Goal: Use online tool/utility: Utilize a website feature to perform a specific function

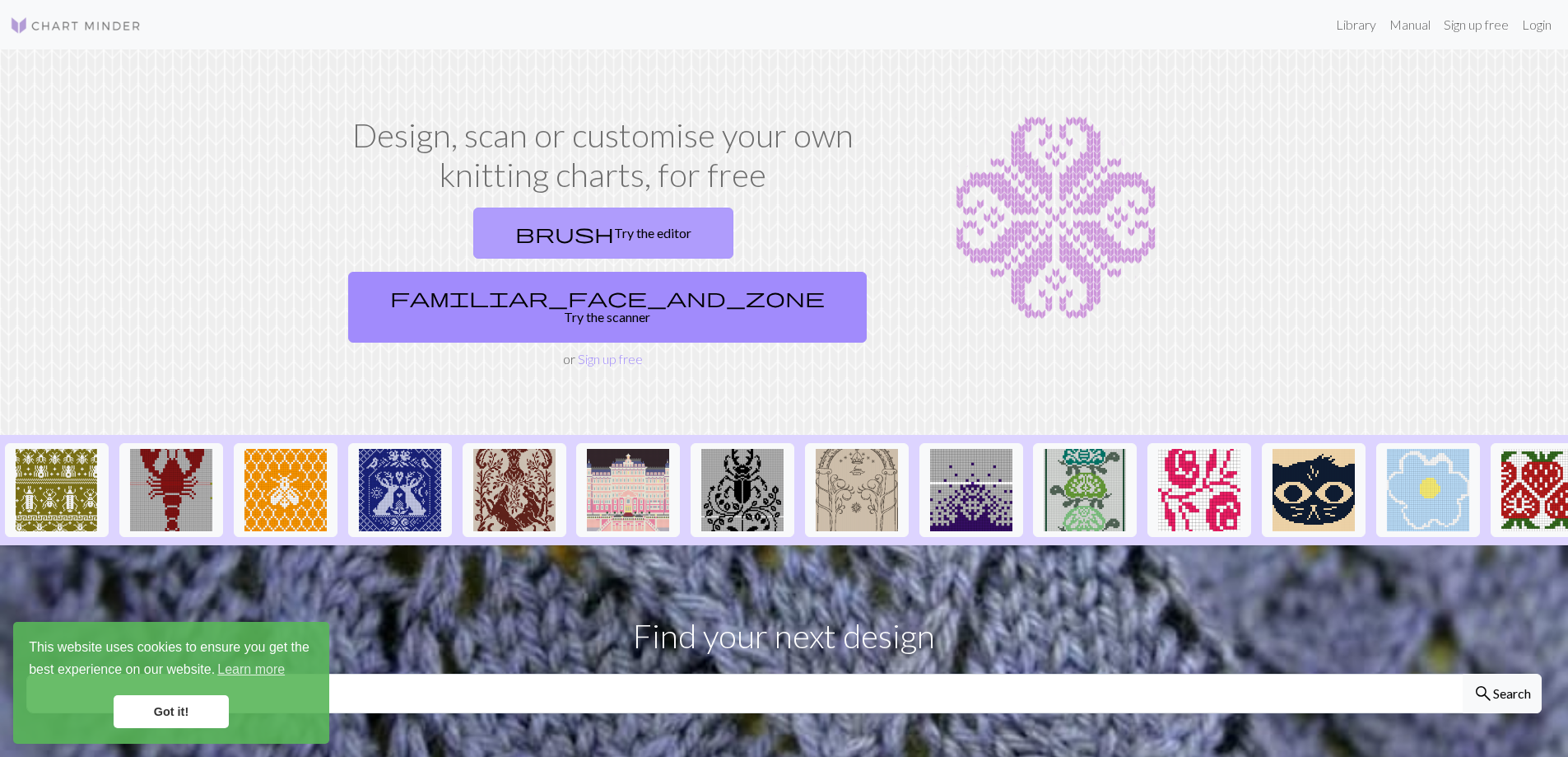
click at [503, 250] on link "brush Try the editor" at bounding box center [603, 232] width 260 height 51
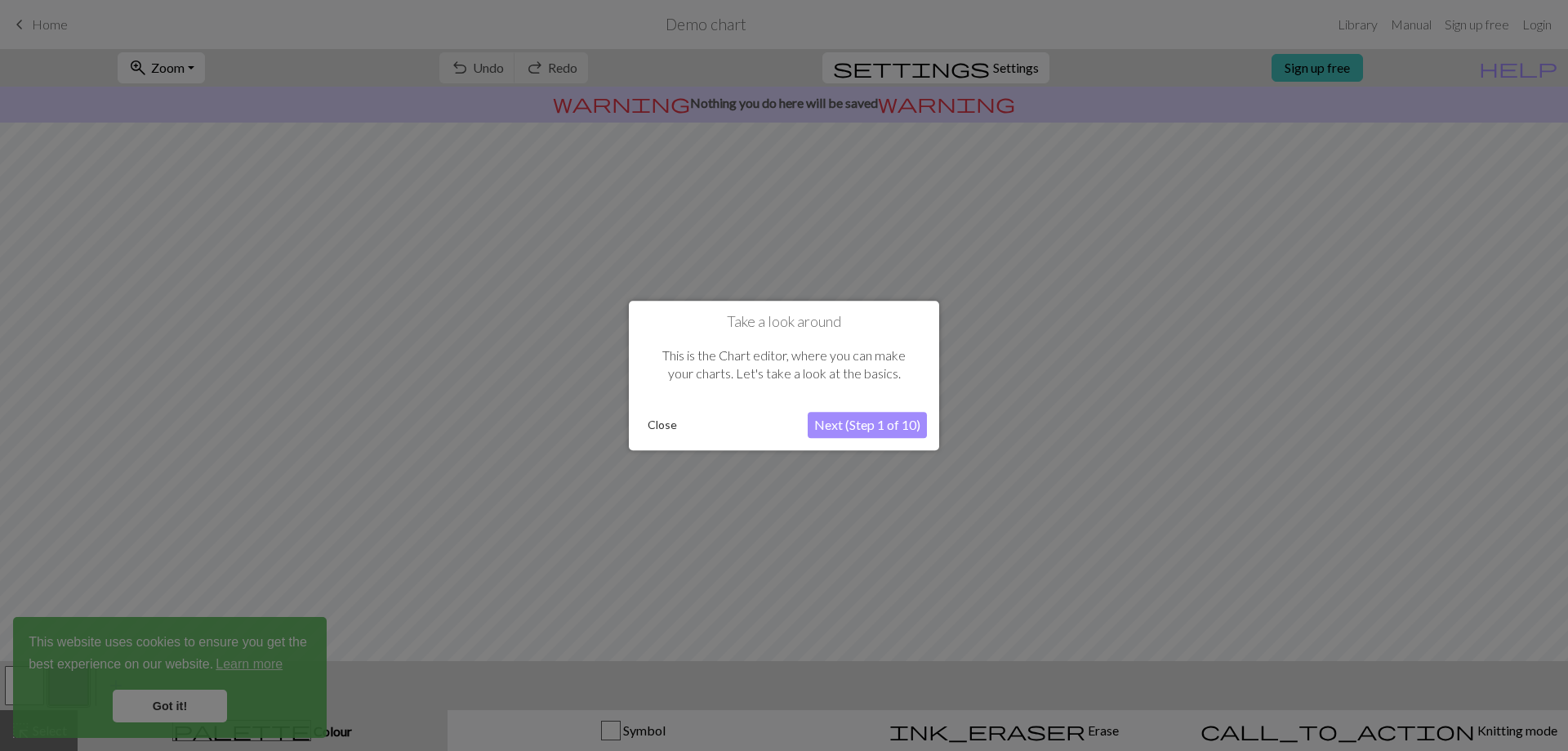
click at [837, 426] on button "Next (Step 1 of 10)" at bounding box center [866, 424] width 119 height 26
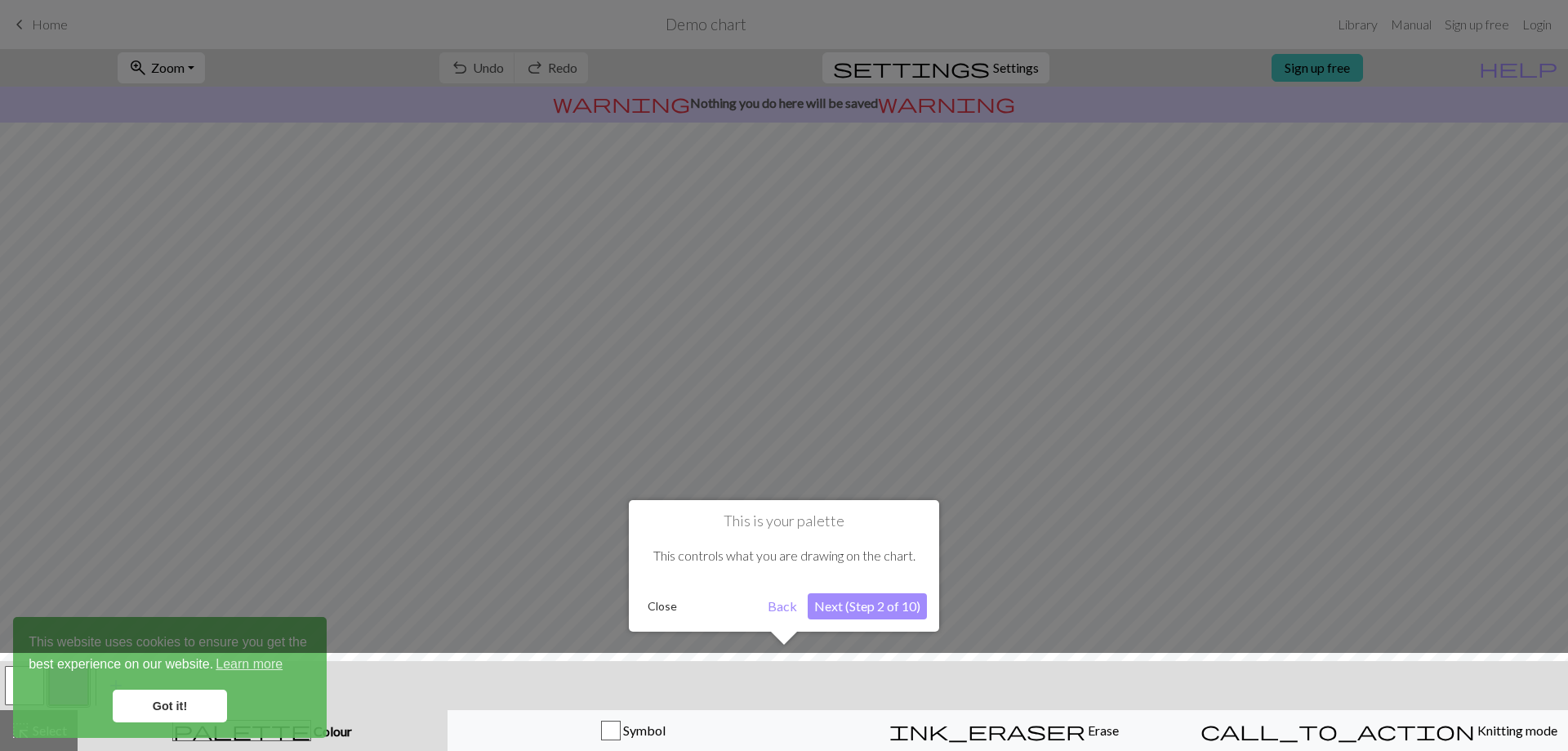
click at [676, 610] on button "Close" at bounding box center [662, 606] width 43 height 25
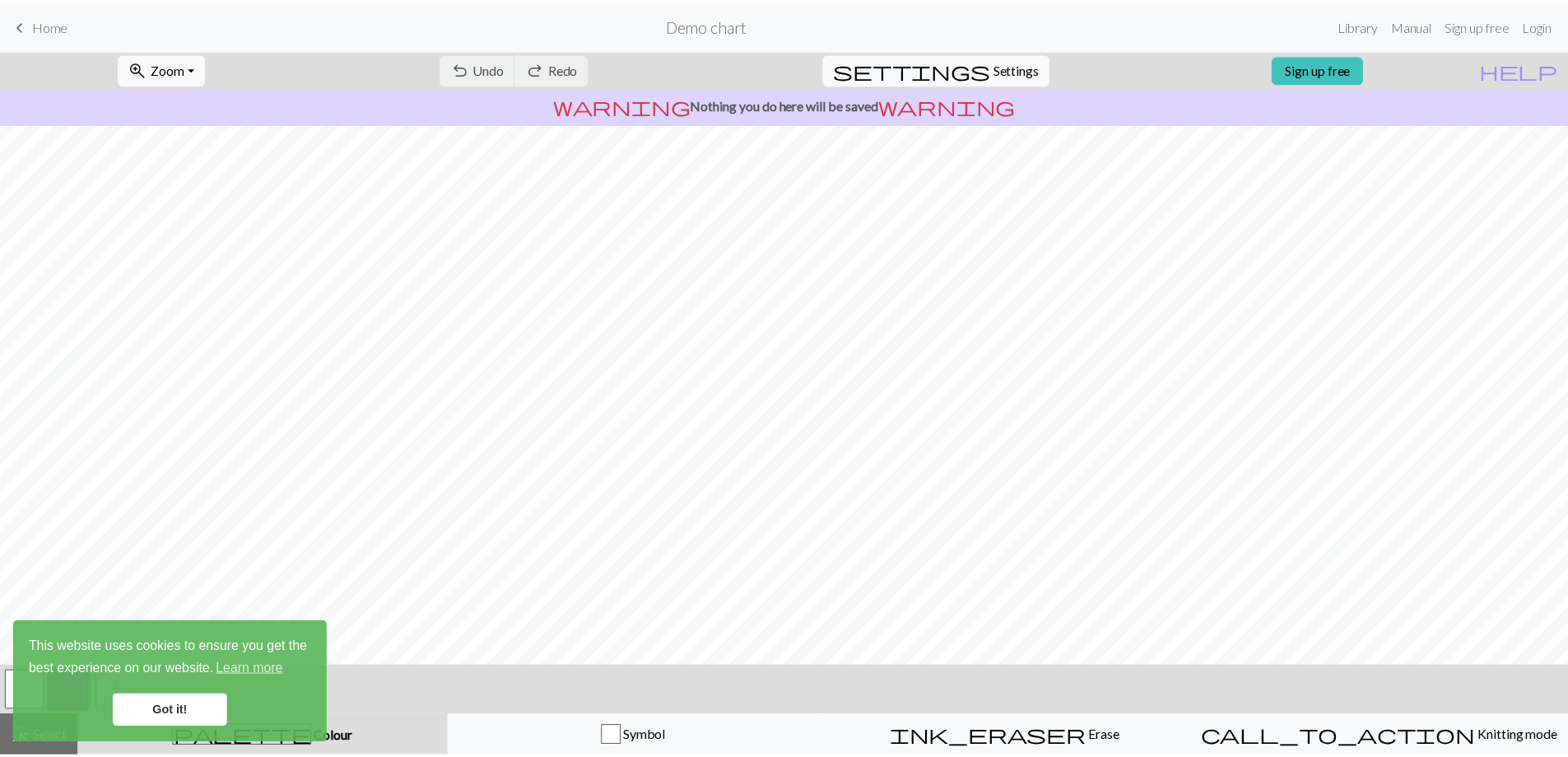
scroll to position [71, 0]
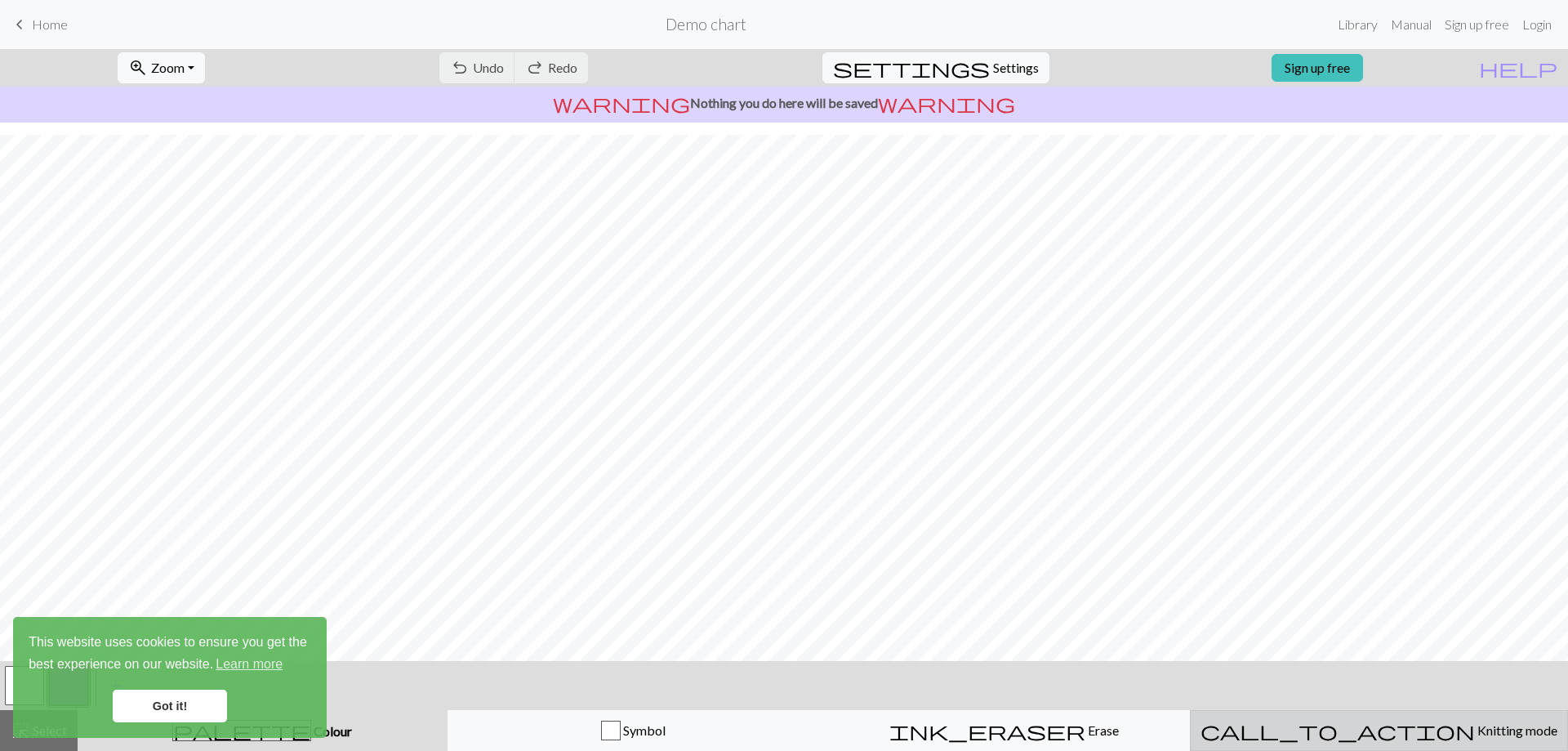
click at [1301, 730] on div "call_to_action Knitting mode Knitting mode" at bounding box center [1379, 730] width 356 height 20
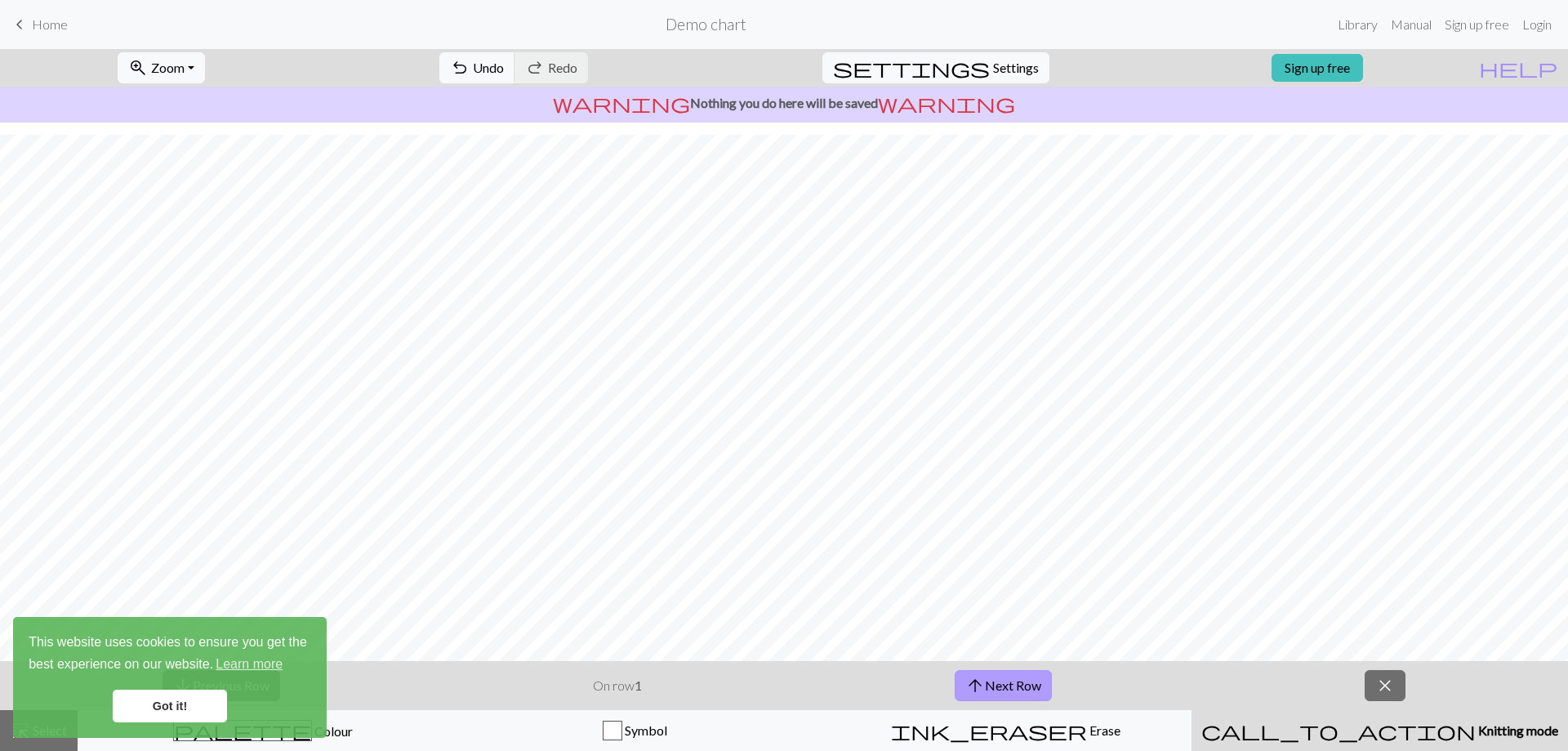
click at [982, 684] on span "arrow_upward" at bounding box center [975, 685] width 20 height 23
click at [43, 12] on link "keyboard_arrow_left Home" at bounding box center [38, 24] width 58 height 28
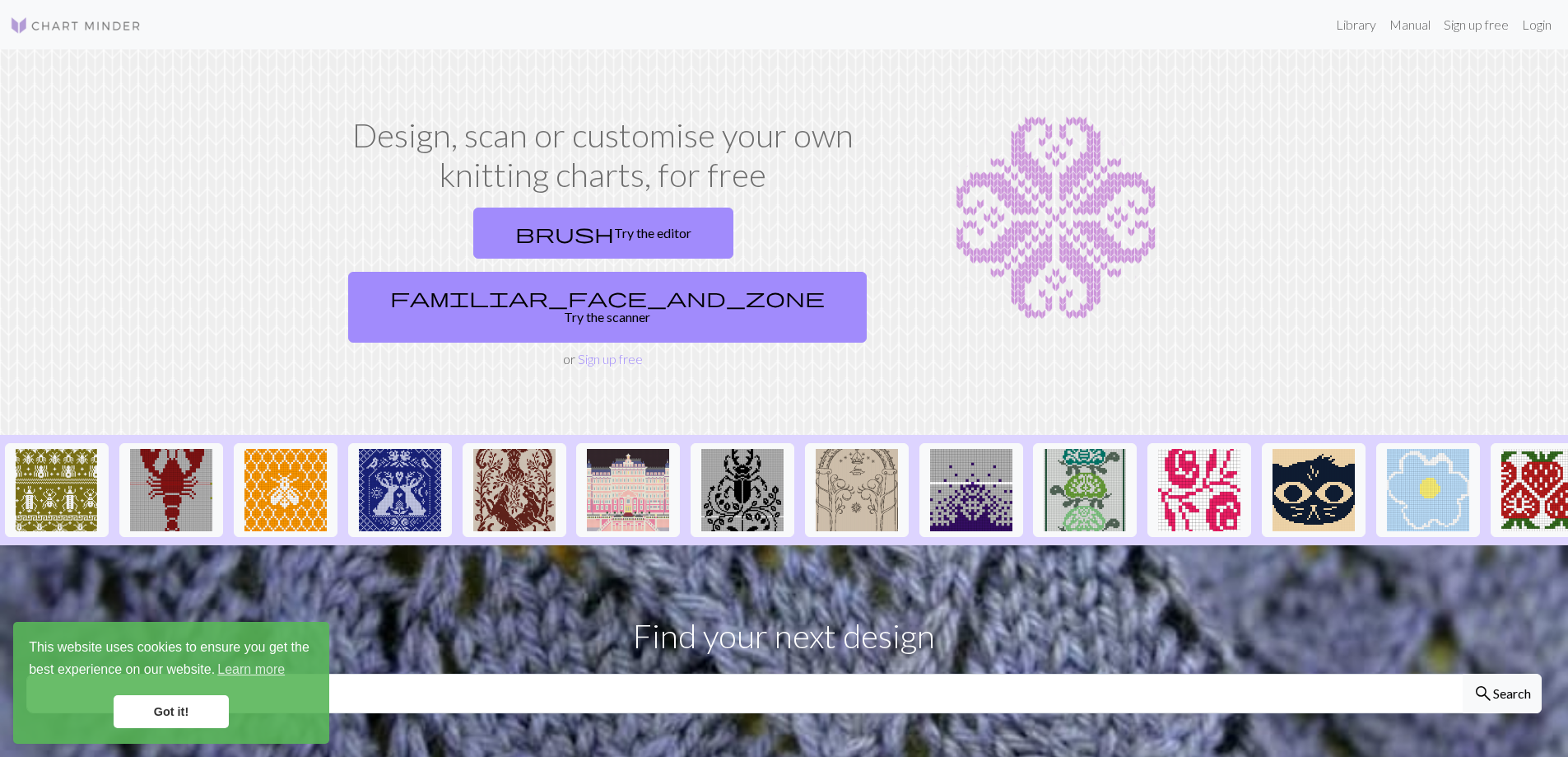
click at [119, 24] on img at bounding box center [75, 25] width 132 height 20
drag, startPoint x: 189, startPoint y: 728, endPoint x: 186, endPoint y: 717, distance: 11.4
click at [189, 725] on div "This website uses cookies to ensure you get the best experience on our website.…" at bounding box center [171, 682] width 316 height 122
drag, startPoint x: 184, startPoint y: 714, endPoint x: 72, endPoint y: 373, distance: 358.9
click at [183, 713] on link "Got it!" at bounding box center [171, 711] width 115 height 33
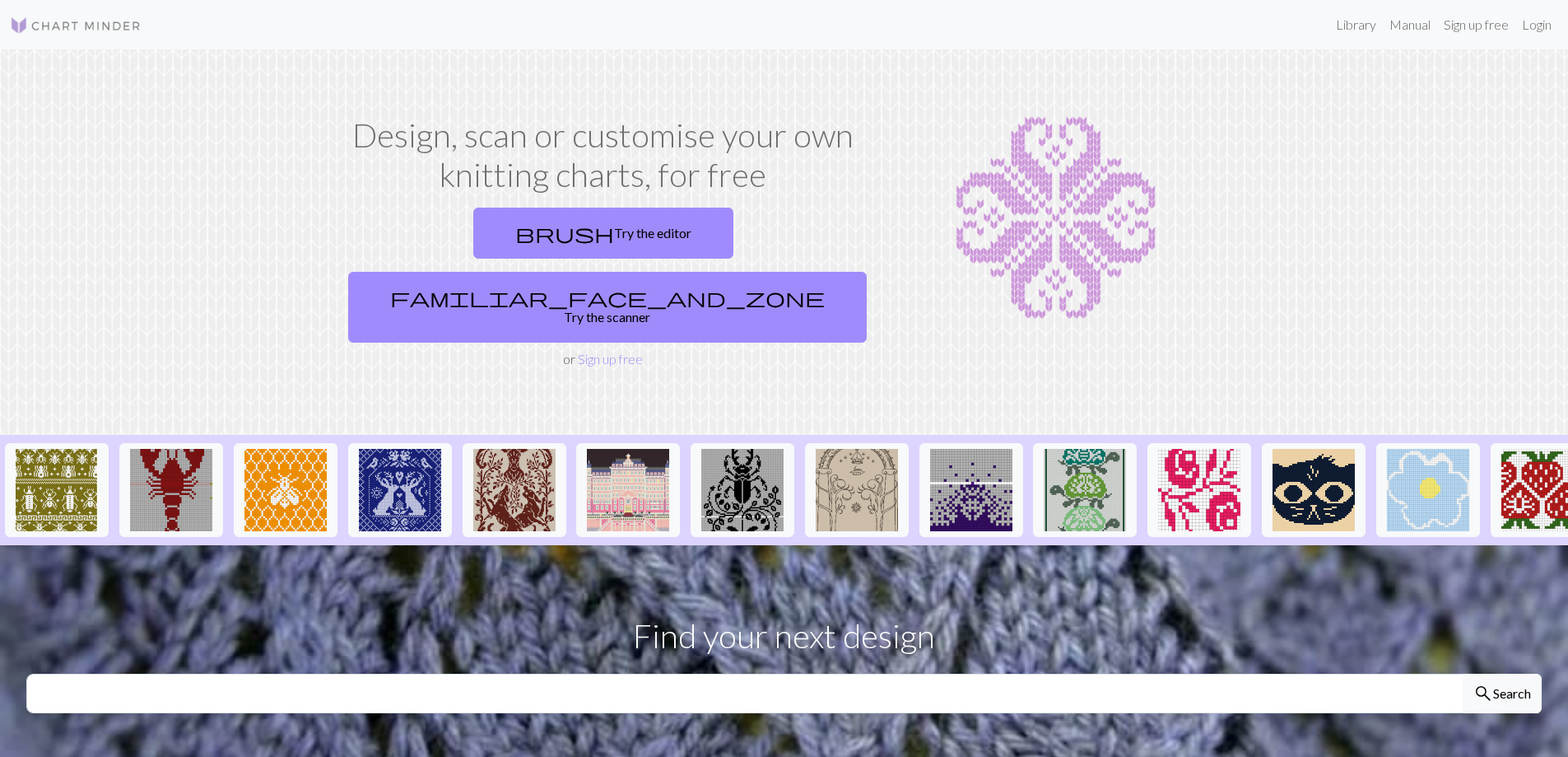
click at [72, 19] on img at bounding box center [75, 25] width 132 height 20
click at [493, 234] on link "brush Try the editor" at bounding box center [603, 232] width 260 height 51
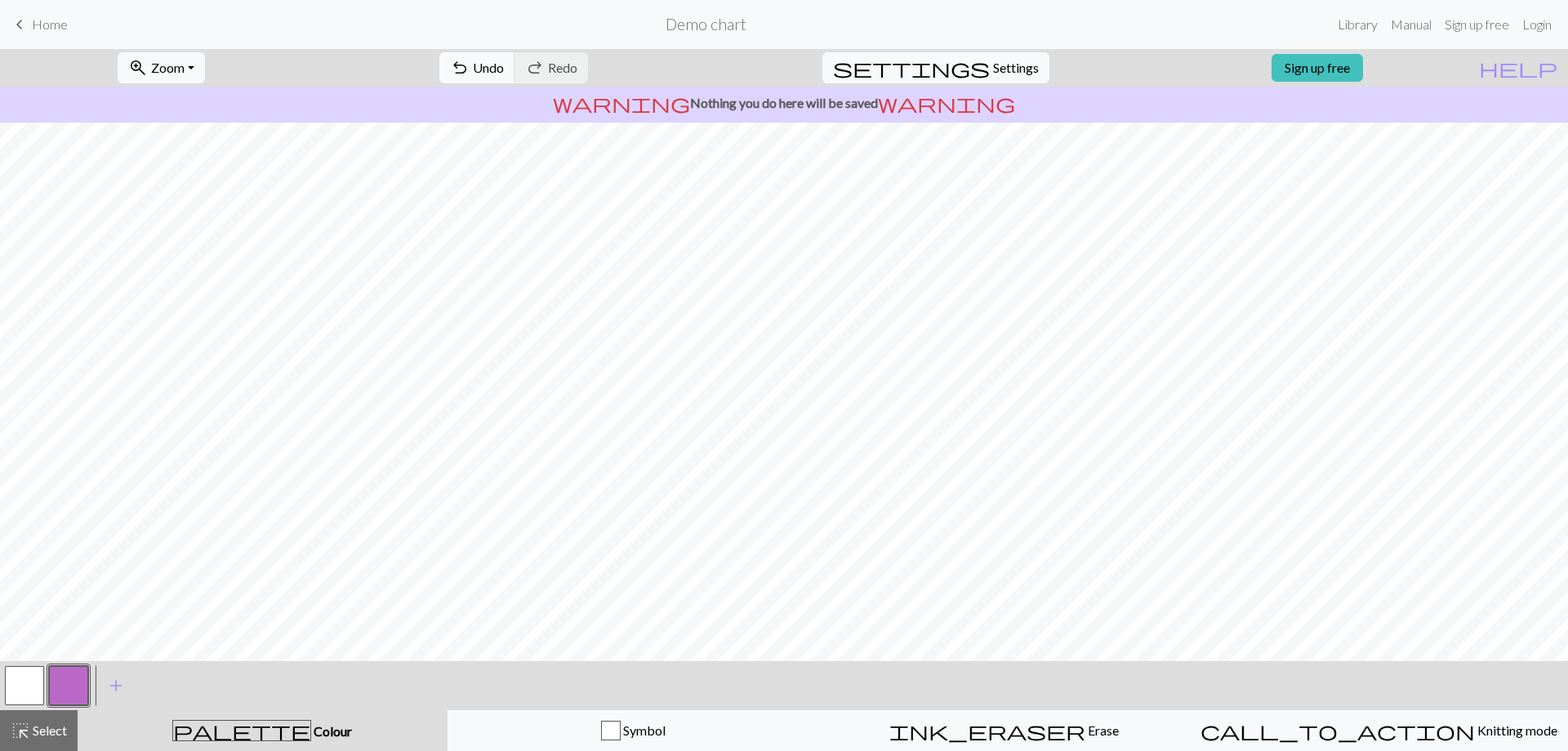
drag, startPoint x: 22, startPoint y: 679, endPoint x: 40, endPoint y: 658, distance: 27.7
click at [21, 679] on button "button" at bounding box center [24, 684] width 39 height 39
click at [26, 692] on button "button" at bounding box center [24, 684] width 39 height 39
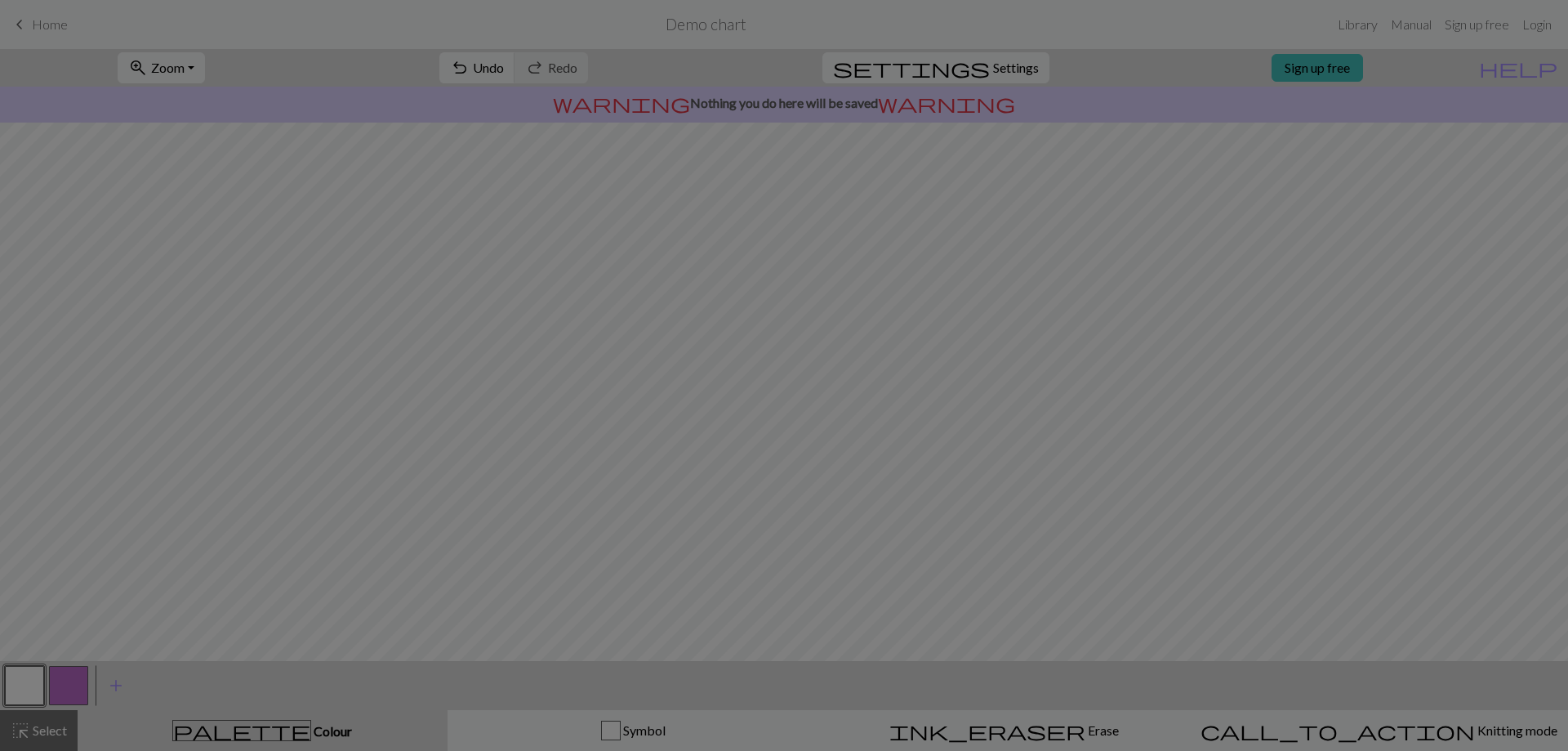
click at [30, 730] on div "Edit colour Name MC Use advanced picker workspace_premium Become a Pro user to …" at bounding box center [784, 376] width 1568 height 751
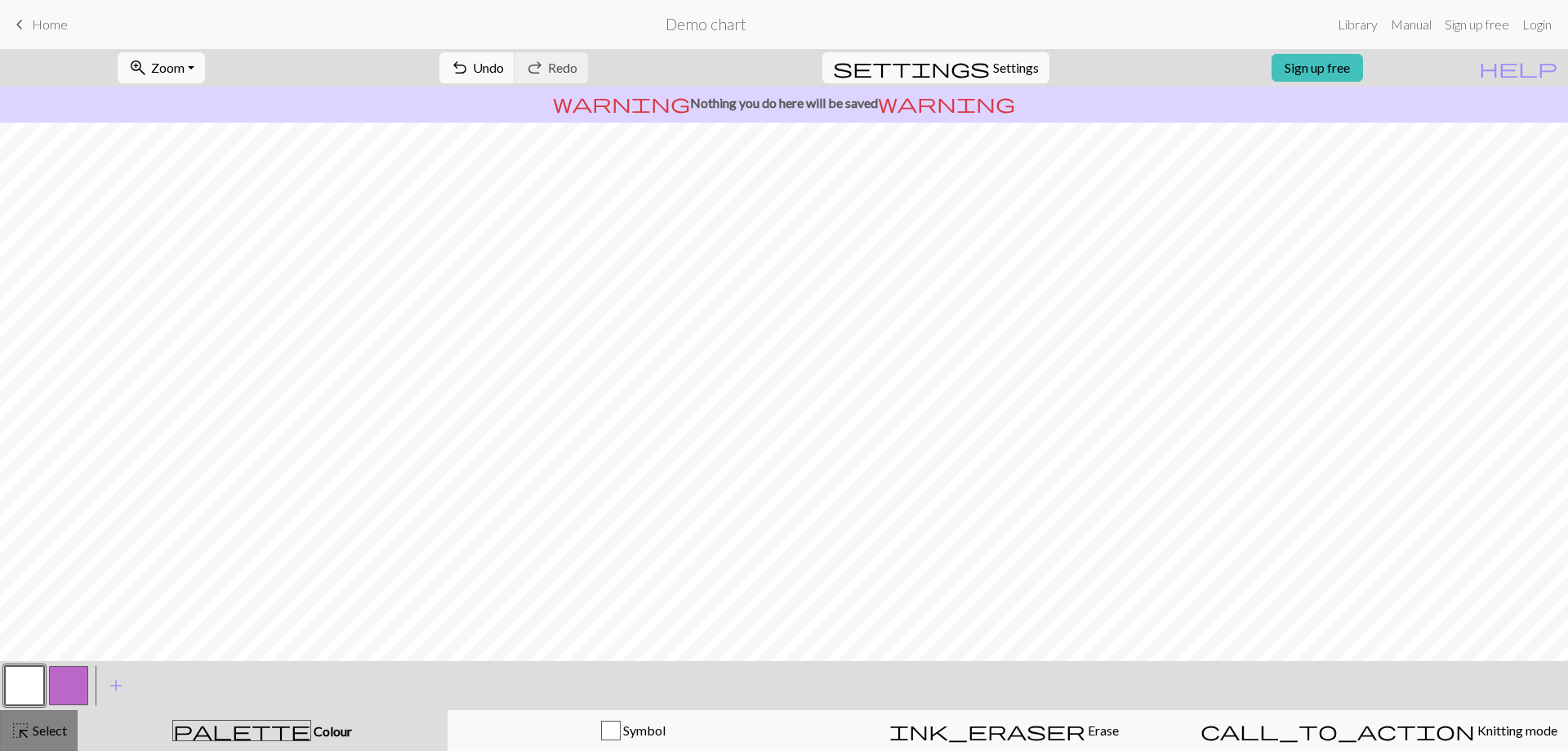
click at [37, 727] on span "Select" at bounding box center [49, 730] width 37 height 15
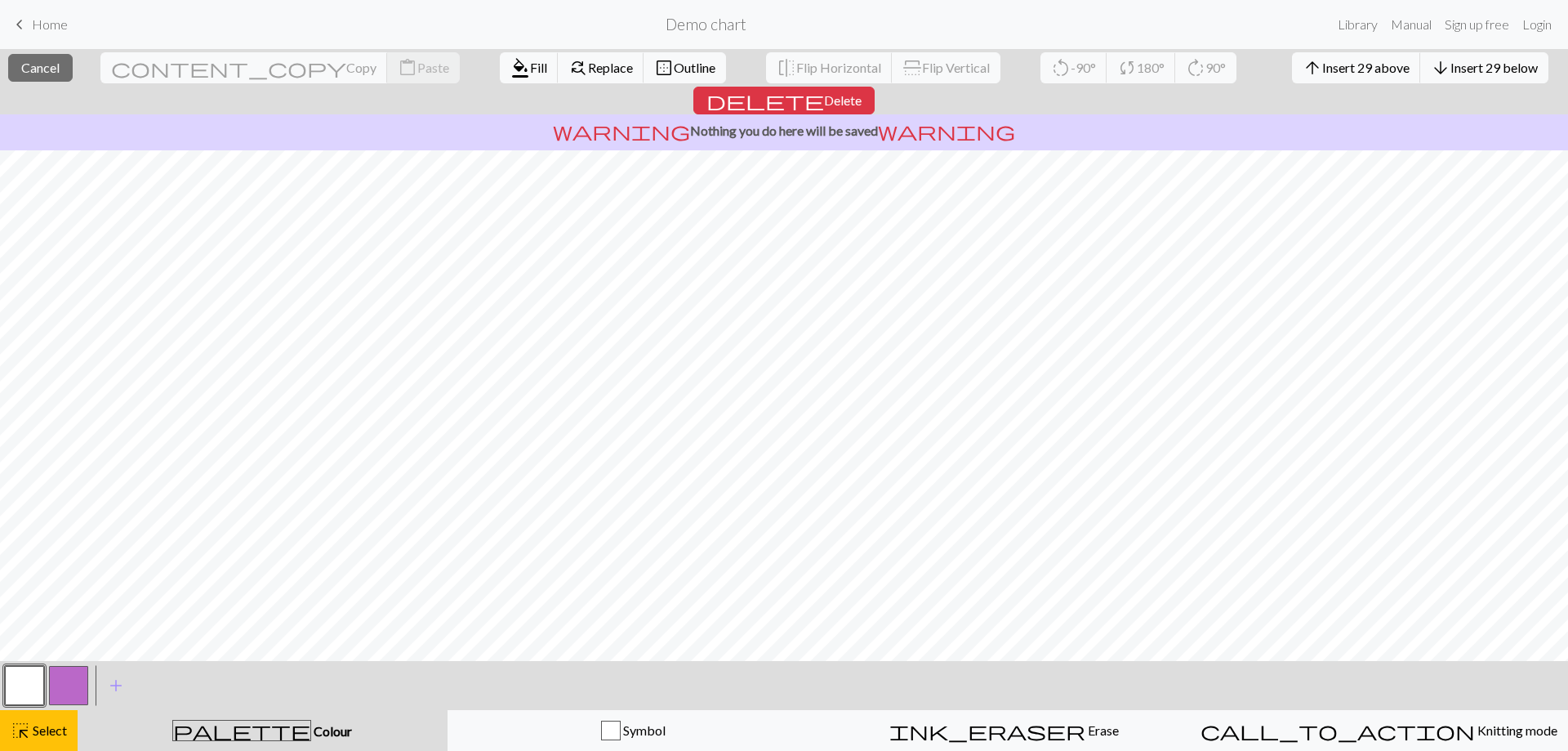
click at [34, 696] on button "button" at bounding box center [24, 684] width 39 height 39
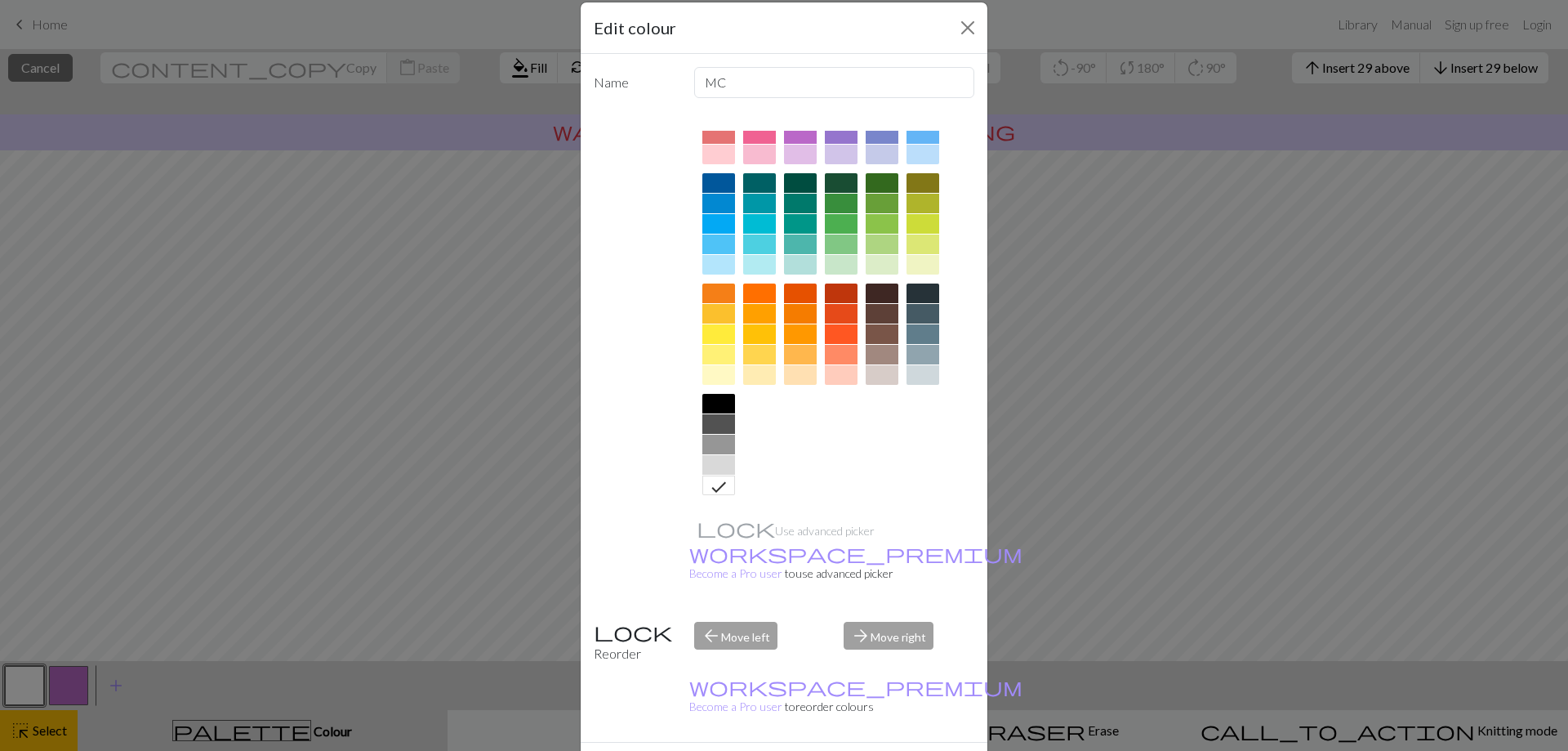
scroll to position [41, 0]
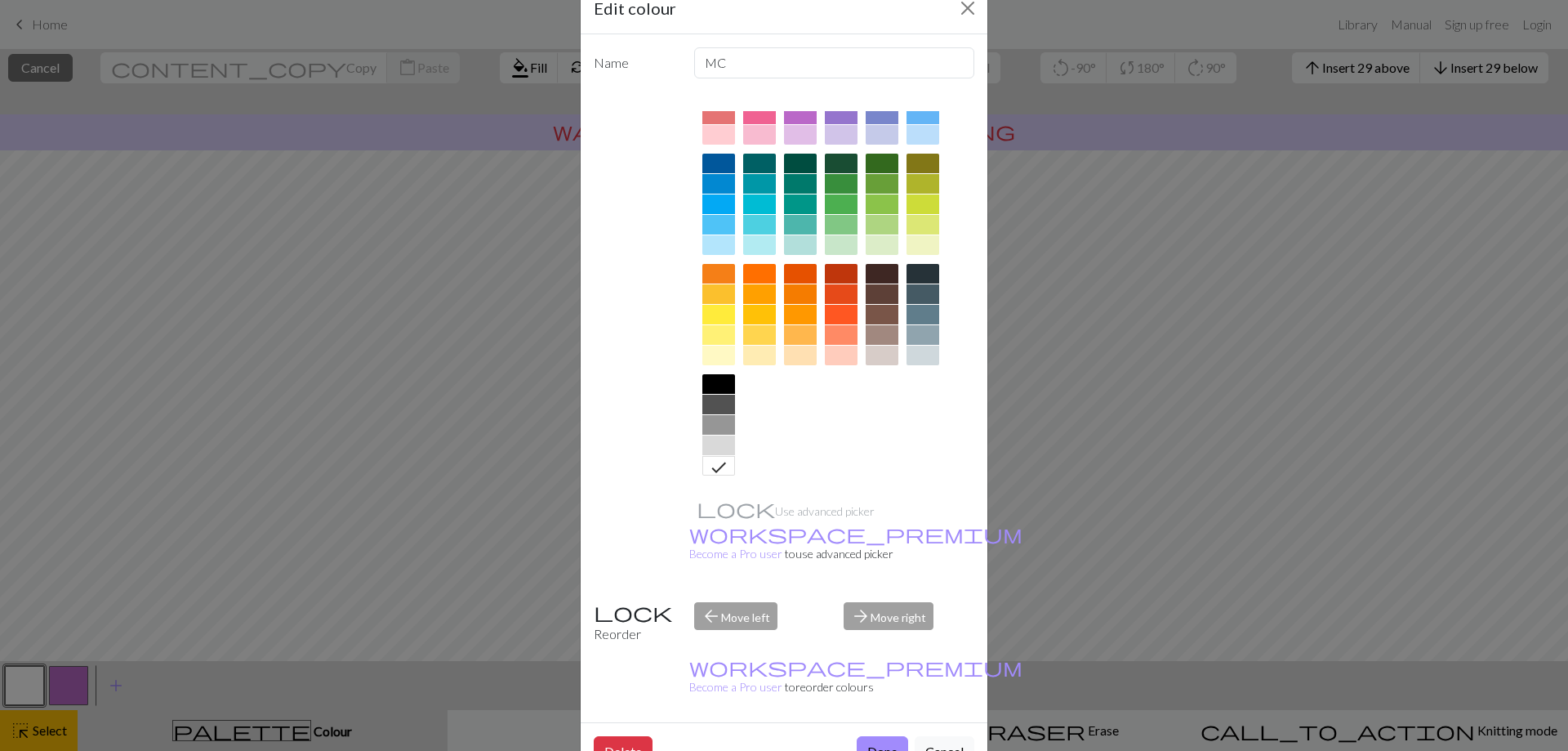
click at [716, 465] on icon at bounding box center [719, 467] width 20 height 20
click at [871, 736] on button "Done" at bounding box center [883, 751] width 51 height 31
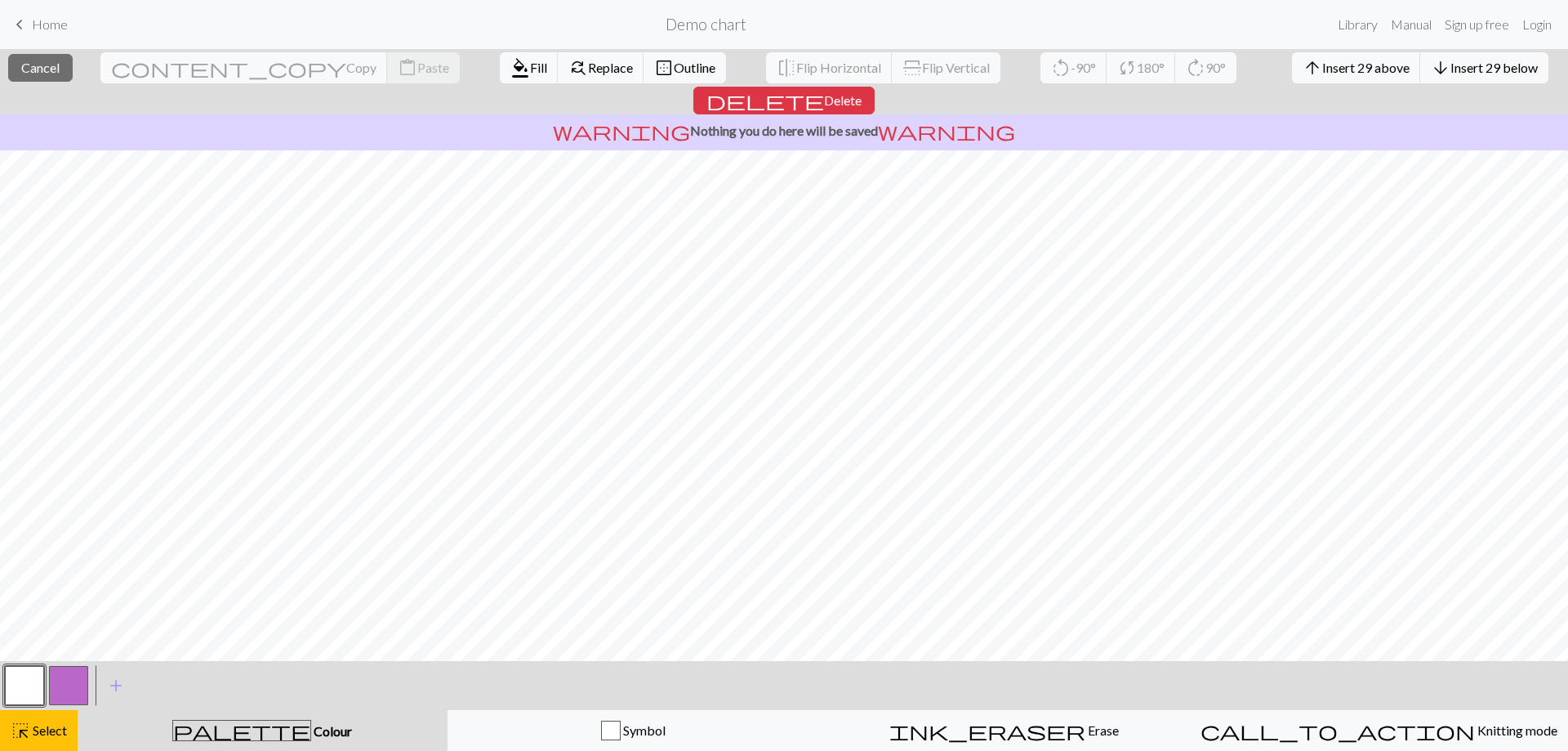
click at [18, 681] on button "button" at bounding box center [24, 684] width 39 height 39
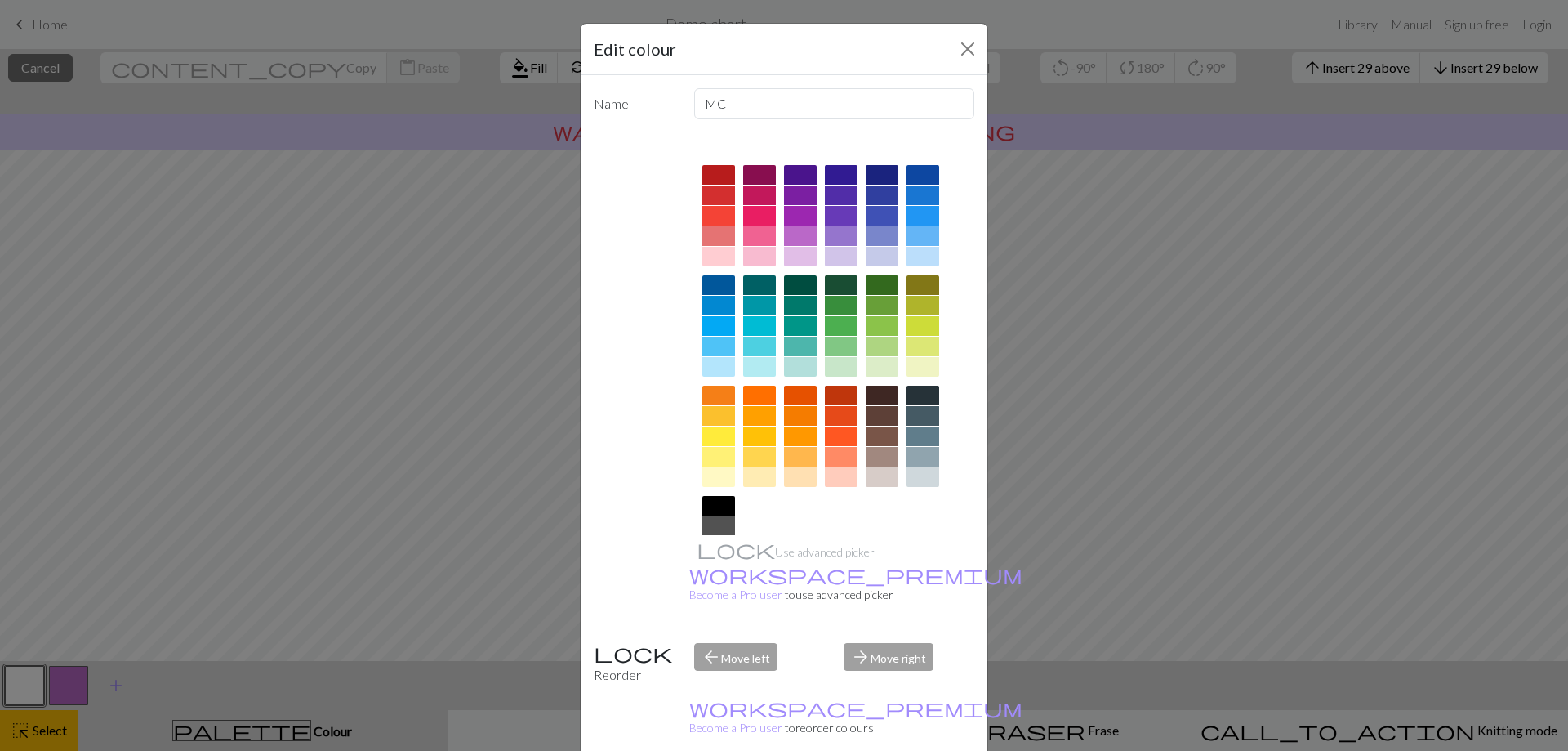
click at [412, 496] on div "Edit colour Name MC Use advanced picker workspace_premium Become a Pro user to …" at bounding box center [784, 376] width 1568 height 751
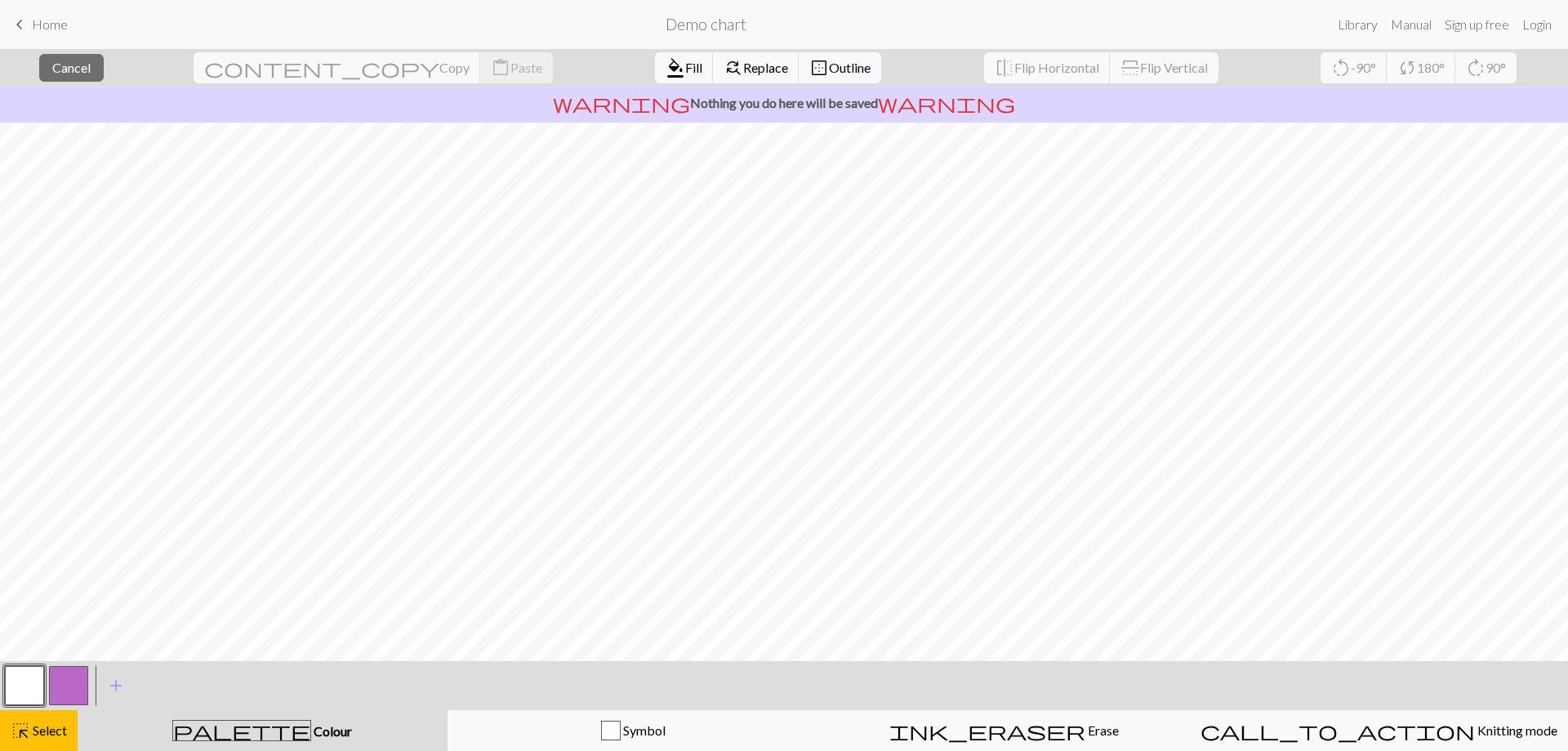
click at [368, 740] on div "palette Colour Colour" at bounding box center [263, 730] width 351 height 21
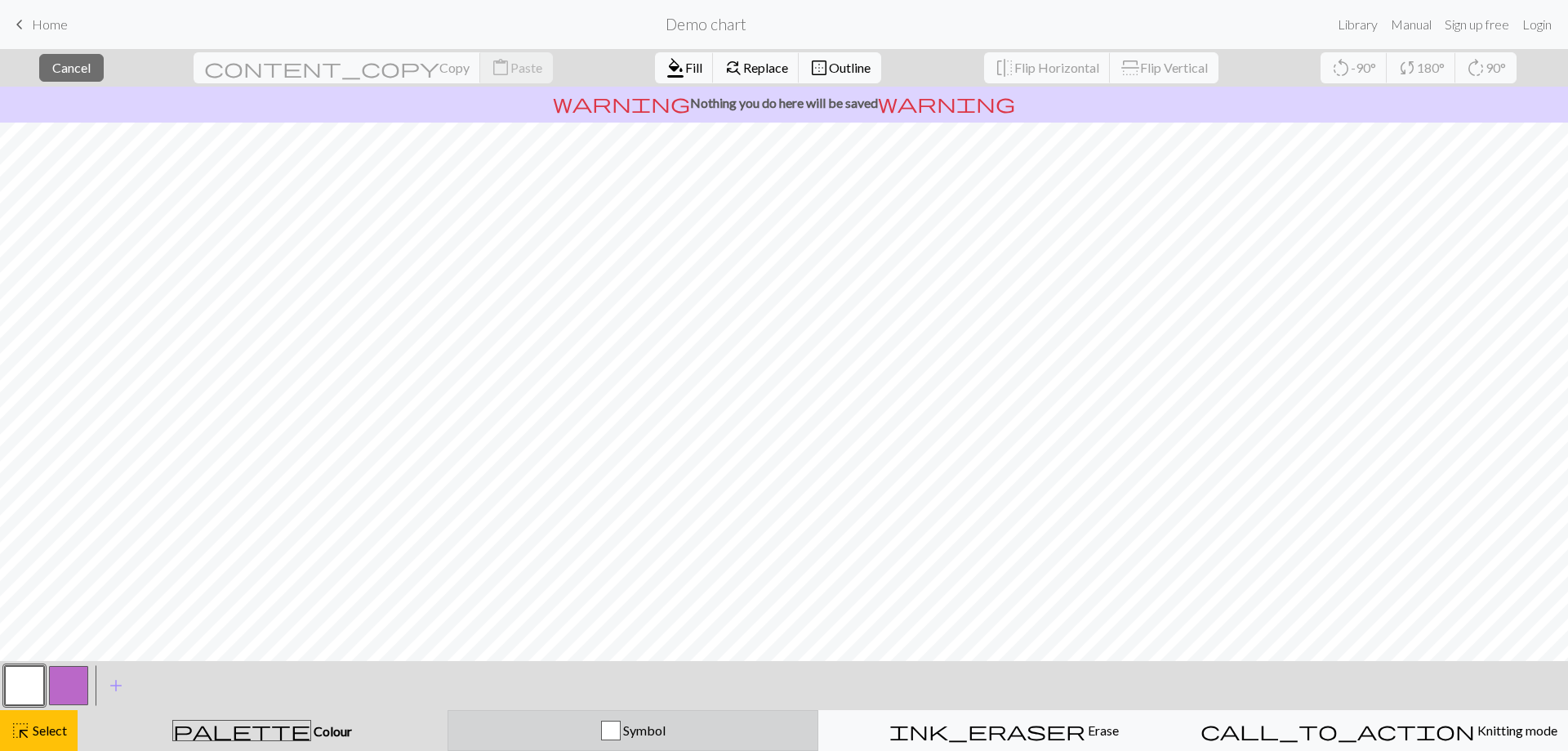
click at [563, 725] on div "Symbol" at bounding box center [634, 730] width 351 height 20
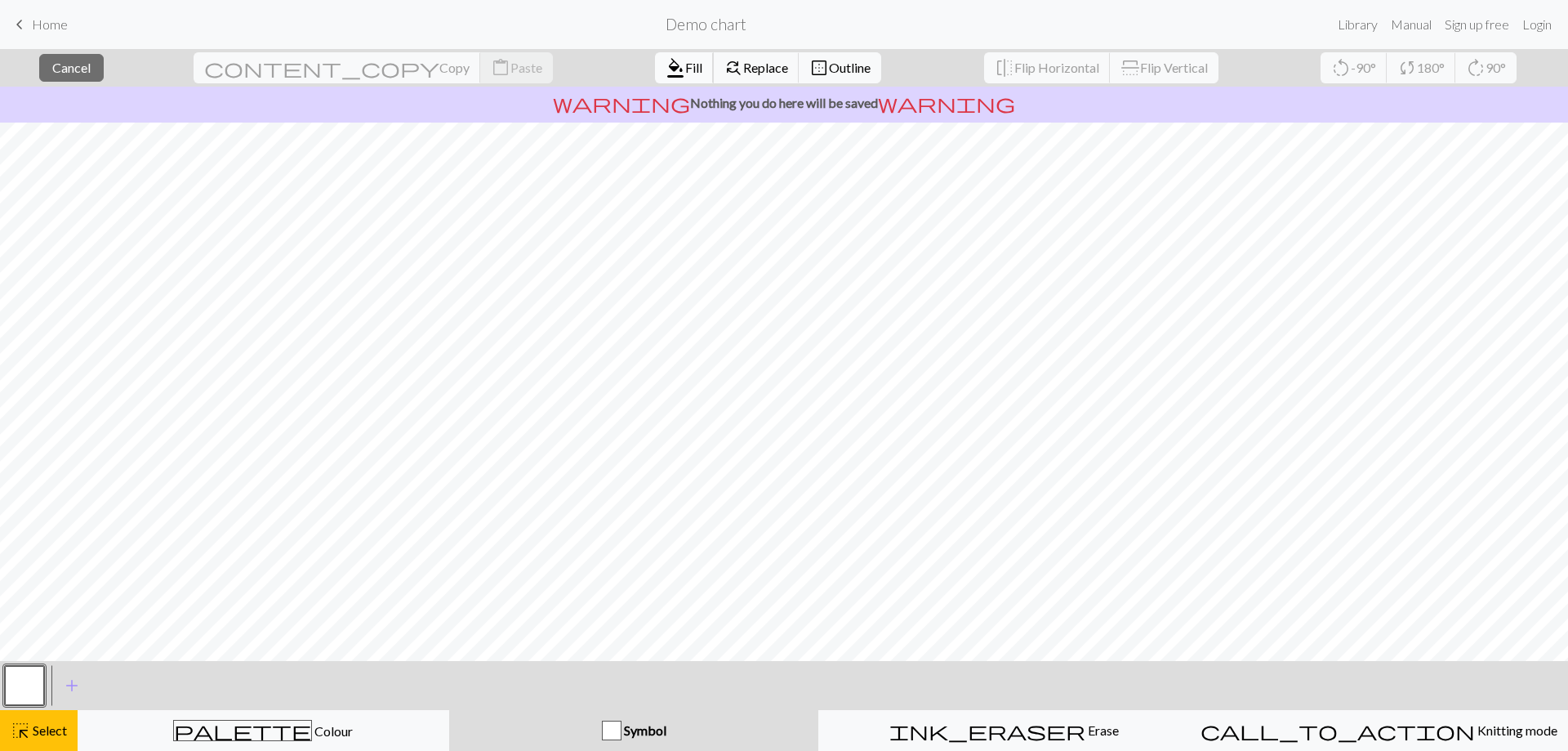
click at [655, 77] on button "format_color_fill Fill" at bounding box center [684, 68] width 59 height 31
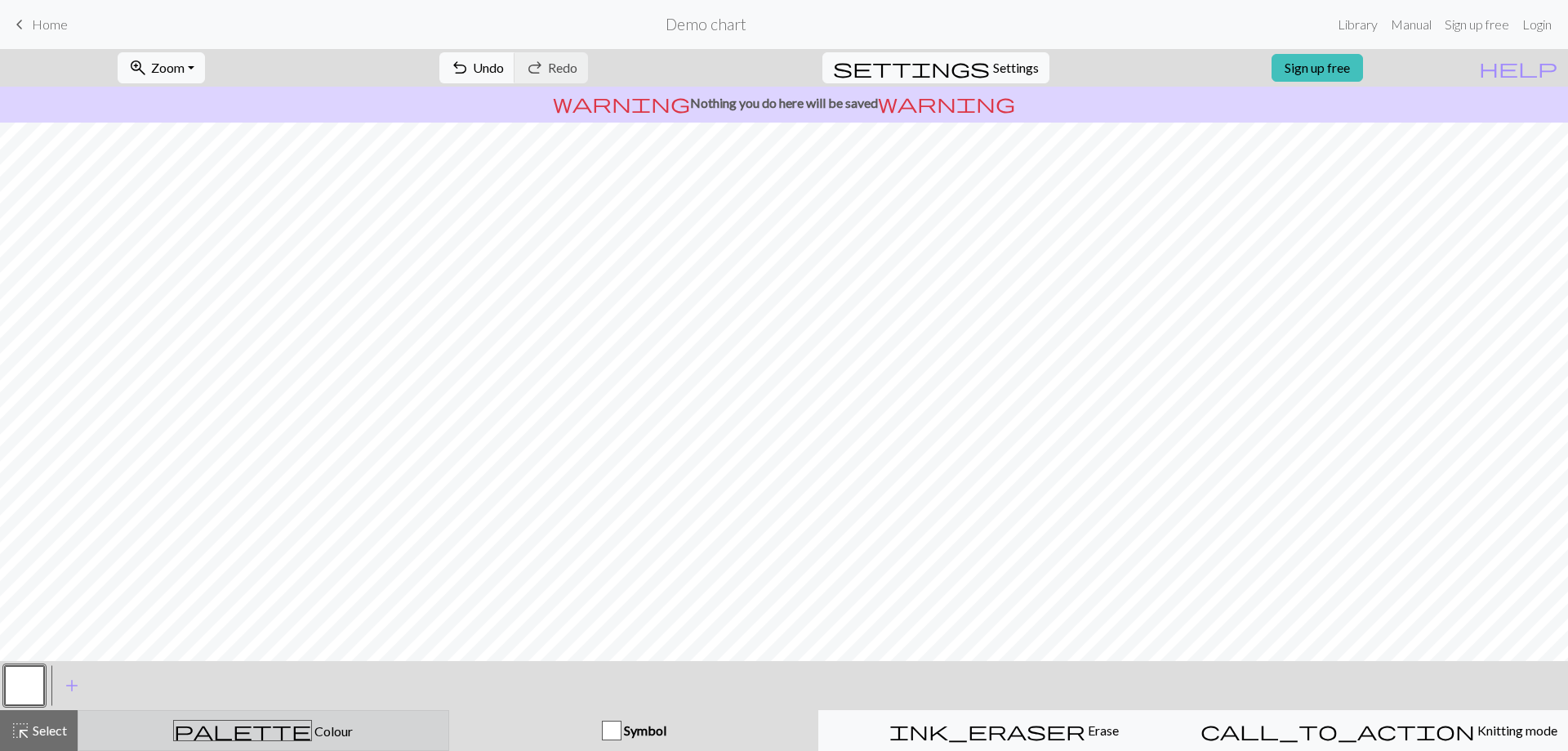
click at [367, 731] on div "palette Colour Colour" at bounding box center [264, 730] width 351 height 21
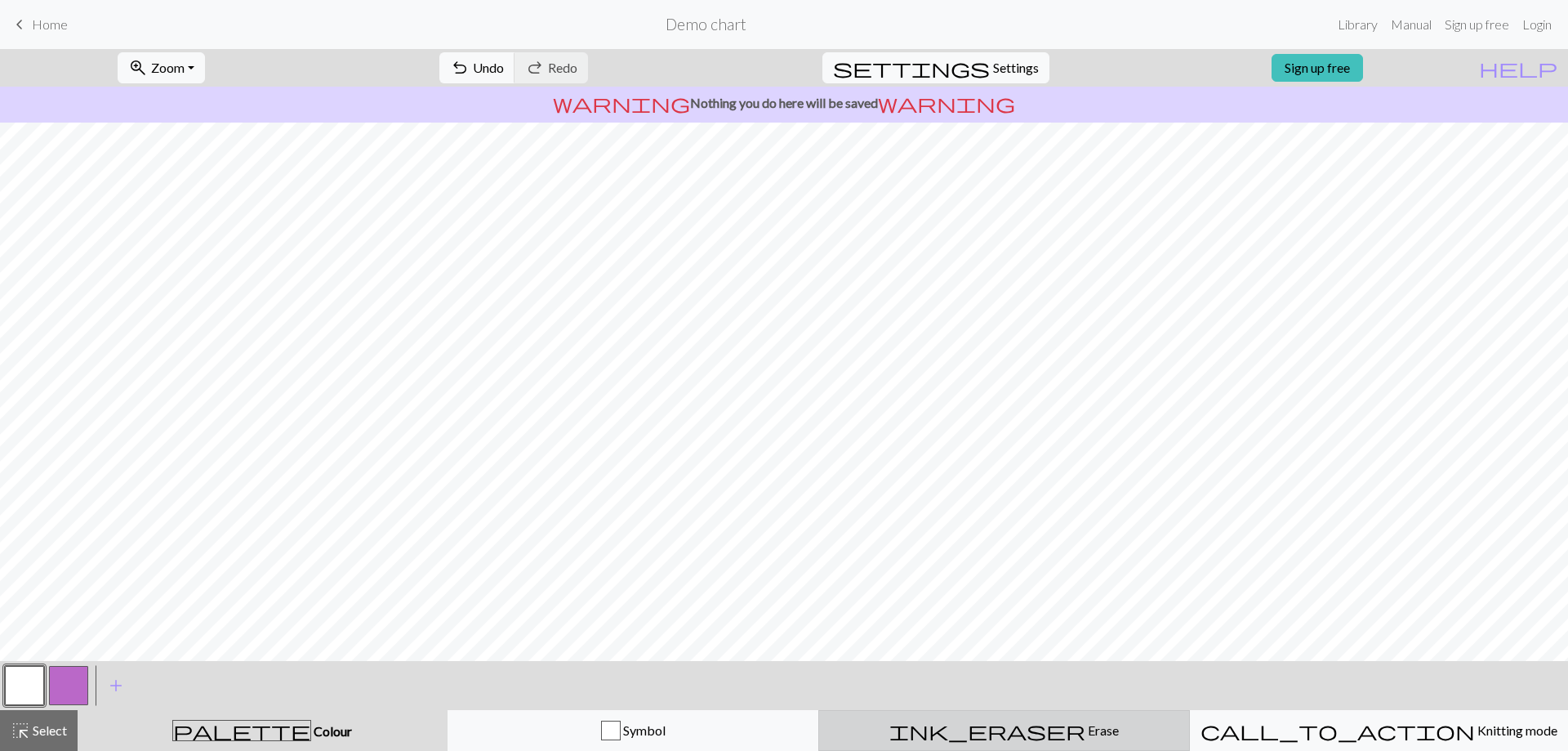
click at [1075, 728] on div "ink_eraser Erase Erase" at bounding box center [1005, 730] width 351 height 20
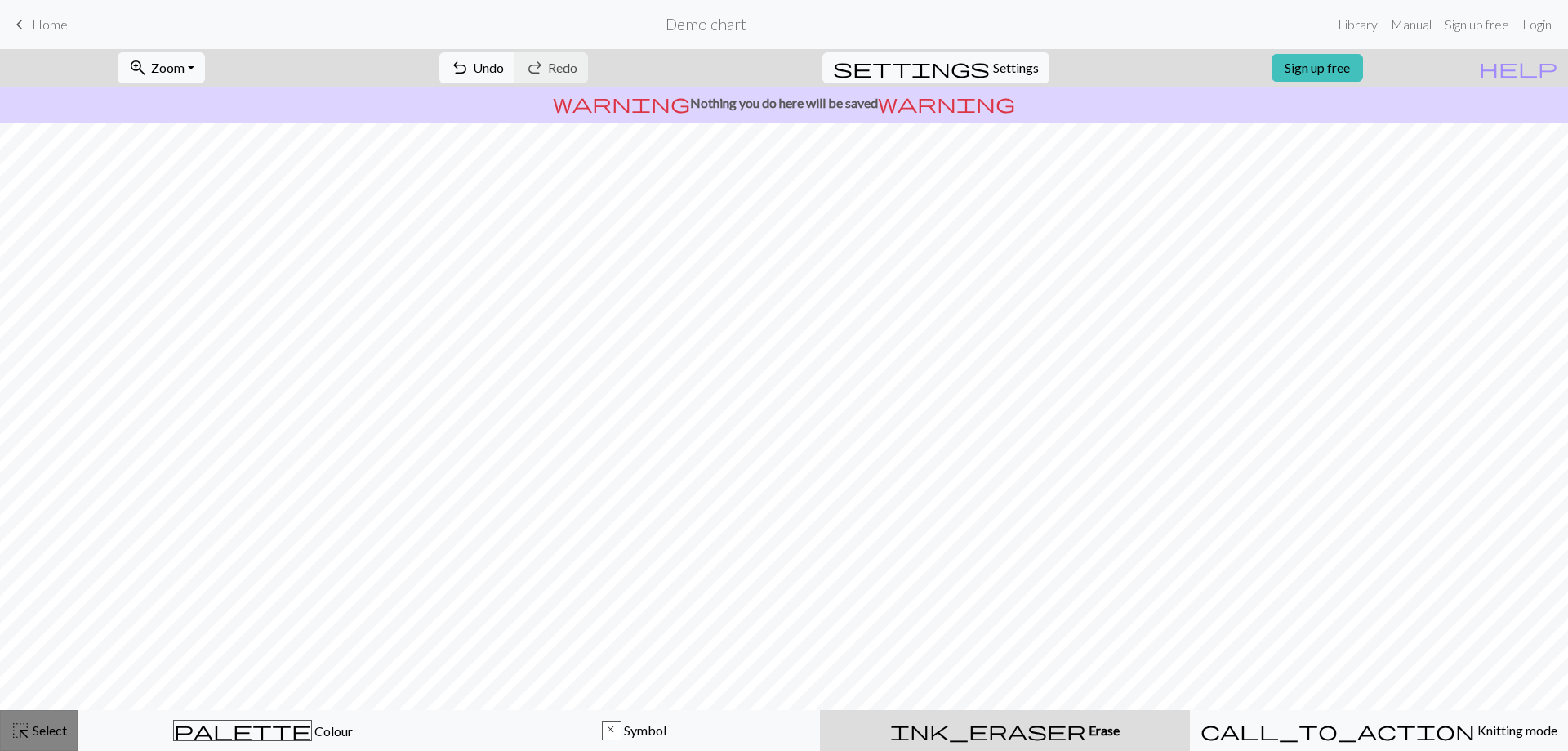
click at [44, 735] on span "Select" at bounding box center [49, 730] width 37 height 15
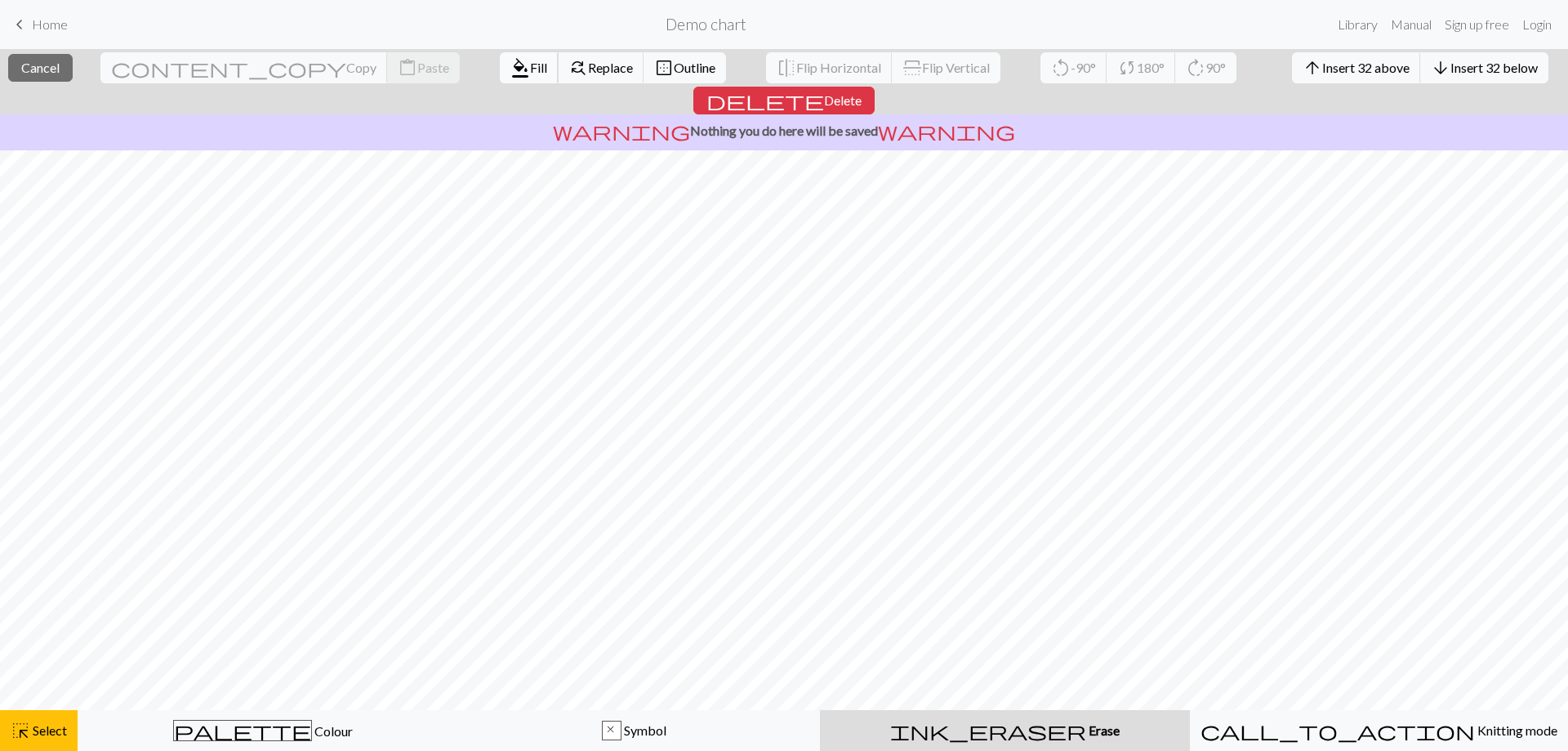
click at [511, 61] on span "format_color_fill" at bounding box center [520, 68] width 20 height 23
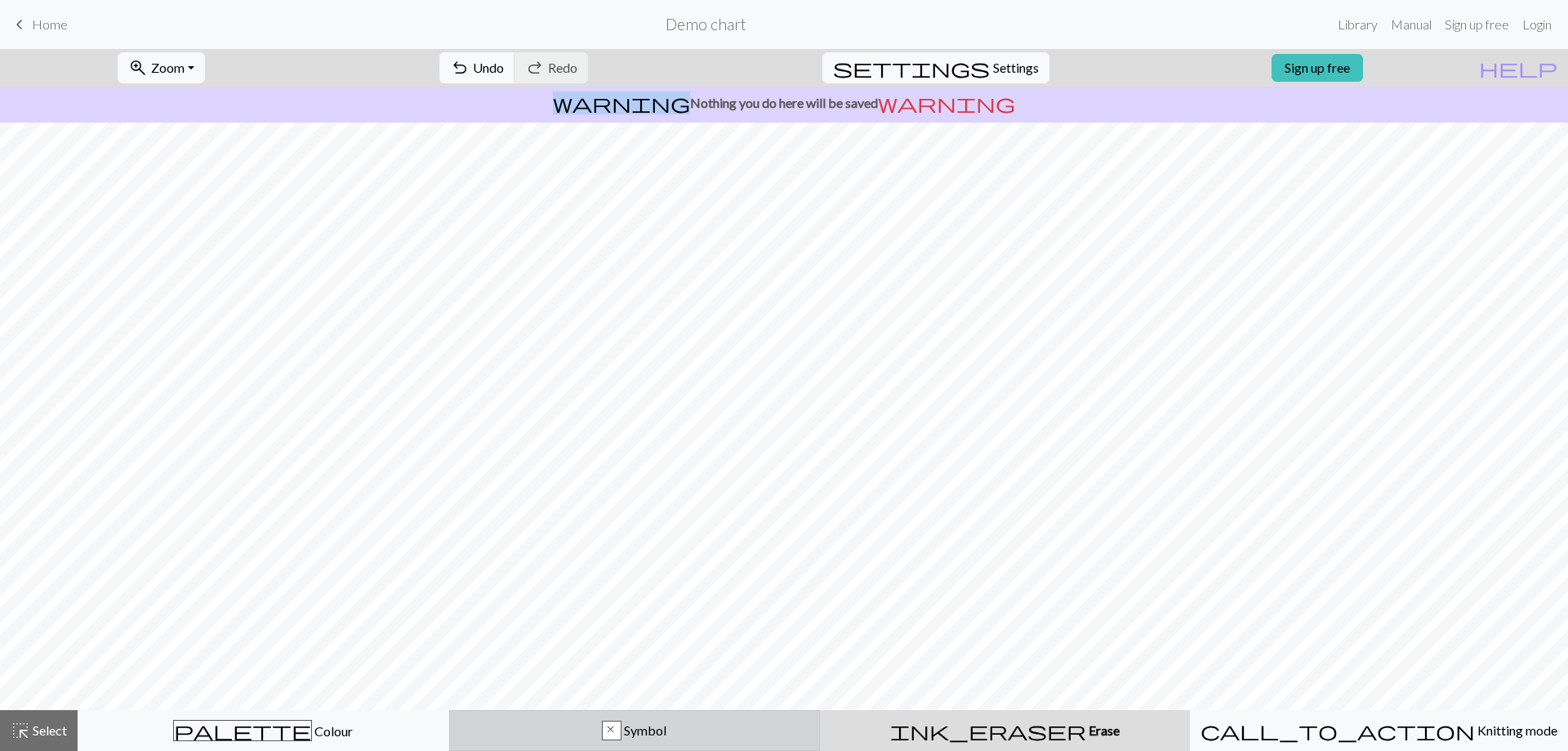
drag, startPoint x: 669, startPoint y: 738, endPoint x: 661, endPoint y: 719, distance: 20.6
click at [670, 738] on div "x Symbol" at bounding box center [635, 730] width 351 height 20
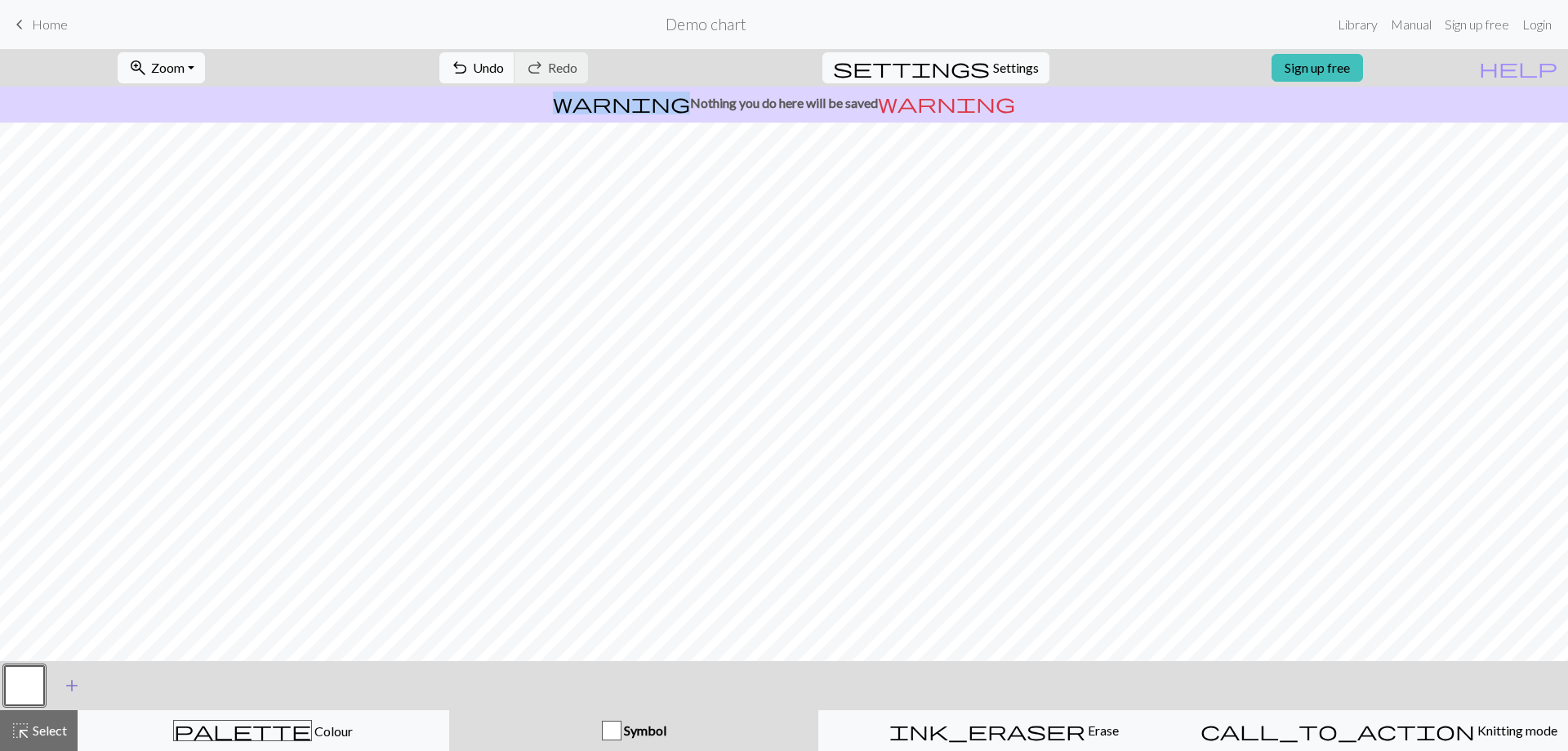
click at [67, 693] on span "add" at bounding box center [71, 685] width 20 height 23
click at [77, 674] on button "button" at bounding box center [68, 684] width 39 height 39
click at [81, 680] on button "button" at bounding box center [68, 684] width 39 height 39
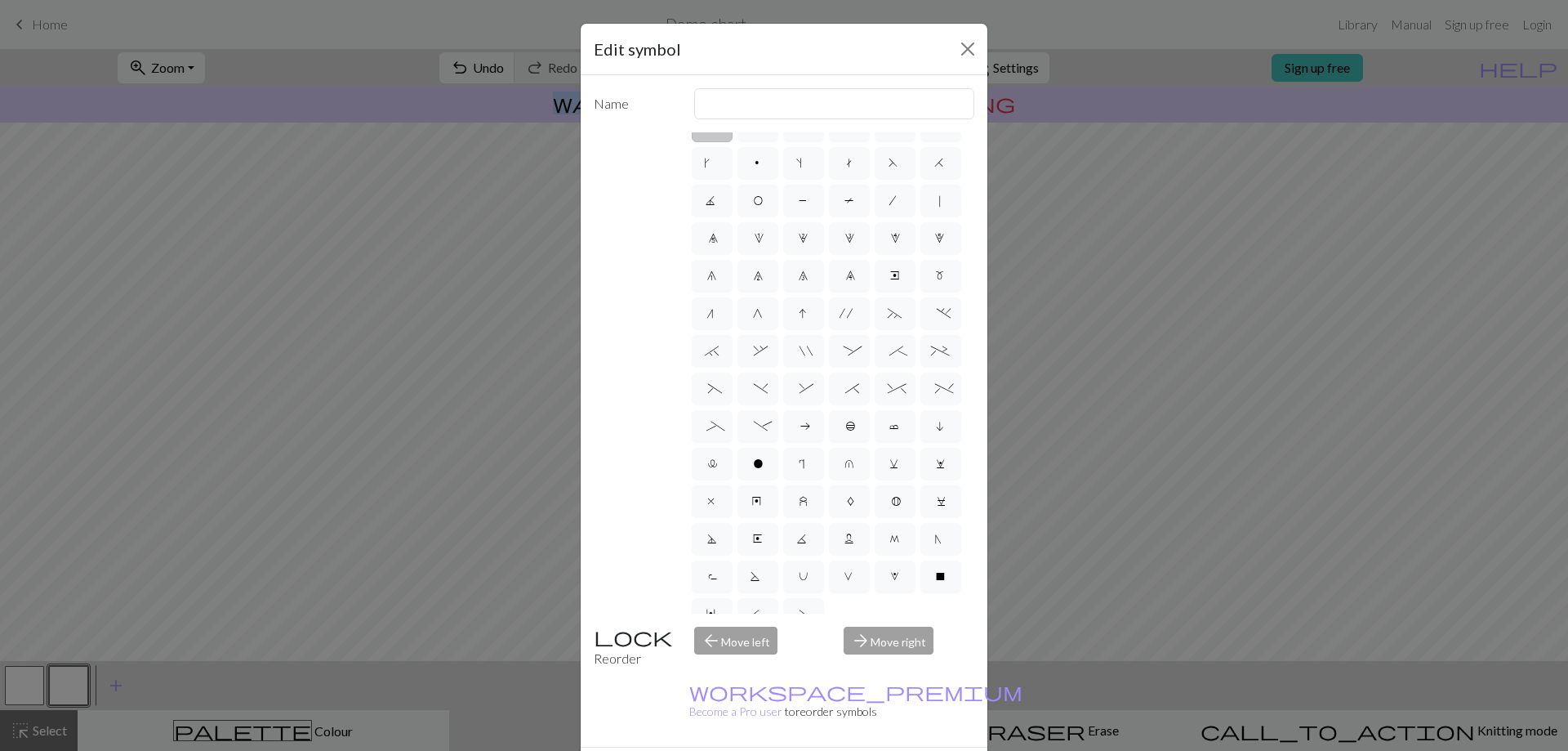
scroll to position [0, 0]
click at [884, 646] on div "arrow_forward Move right" at bounding box center [909, 647] width 151 height 42
click at [733, 642] on div "arrow_back Move left" at bounding box center [760, 647] width 151 height 42
